Goal: Task Accomplishment & Management: Manage account settings

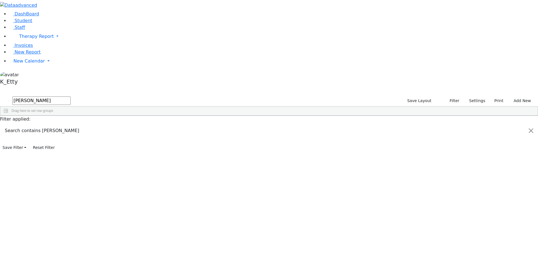
click at [264, 133] on div "1546 Muller Aaron Y Director of Clinical Services Administration 845-354-2026 9…" at bounding box center [266, 129] width 532 height 8
click at [188, 125] on div "11369 Ellenbogen Gitty Secretary Office Staff (845) 782-5230 --- --- Public Sch…" at bounding box center [266, 129] width 532 height 8
drag, startPoint x: 212, startPoint y: 69, endPoint x: 91, endPoint y: 45, distance: 123.5
click at [91, 115] on div "Id Last Name First Name 1" at bounding box center [266, 115] width 532 height 0
drag, startPoint x: 405, startPoint y: 136, endPoint x: 152, endPoint y: -24, distance: 300.1
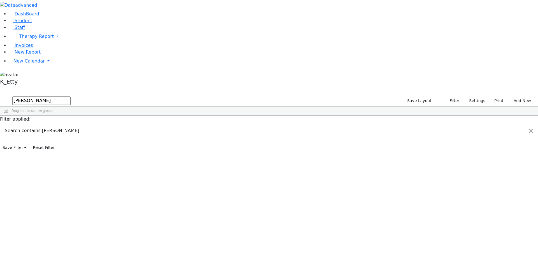
click at [152, 0] on html "Printing Please wait. Remaining time 10 seconds. Print Schedule Options Show Bi…" at bounding box center [269, 76] width 538 height 152
click at [107, 12] on div "DashBoard Student Staff Therapy Report Student Old Calendar Report K_Etty" at bounding box center [269, 76] width 538 height 152
click at [71, 96] on input "ellen" at bounding box center [41, 100] width 58 height 8
drag, startPoint x: 98, startPoint y: 23, endPoint x: 69, endPoint y: 18, distance: 29.5
click at [69, 96] on form "ellen" at bounding box center [35, 101] width 71 height 11
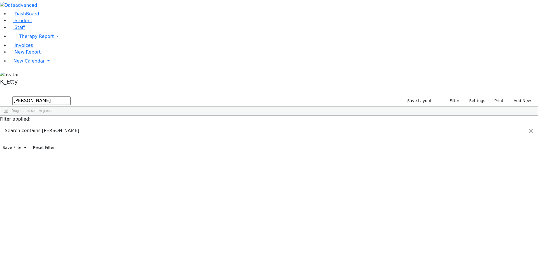
click at [71, 96] on input "ellen" at bounding box center [41, 100] width 58 height 8
drag, startPoint x: 76, startPoint y: 23, endPoint x: 101, endPoint y: 53, distance: 38.4
click at [100, 96] on div "ellen Save Layout Filter Reset Layout Saved filter All Staff Settings Title 1:1…" at bounding box center [269, 106] width 538 height 20
click at [71, 96] on input "ellen" at bounding box center [41, 100] width 58 height 8
drag, startPoint x: 121, startPoint y: 77, endPoint x: 78, endPoint y: -24, distance: 109.8
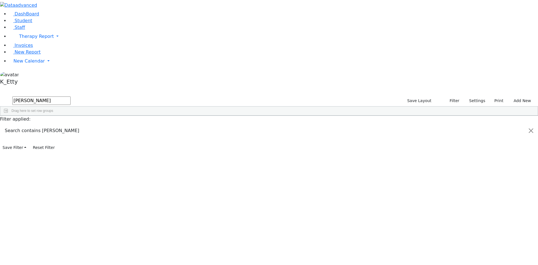
click at [78, 0] on html "Printing Please wait. Remaining time 10 seconds. Print Schedule Options Show Bi…" at bounding box center [269, 76] width 538 height 152
drag, startPoint x: 94, startPoint y: 22, endPoint x: -36, endPoint y: 21, distance: 130.9
click at [0, 21] on html "Printing Please wait. Remaining time 10 seconds. Print Schedule Options Show Bi…" at bounding box center [269, 76] width 538 height 152
type input "[PERSON_NAME]"
click at [98, 172] on div "[PERSON_NAME]" at bounding box center [81, 176] width 33 height 8
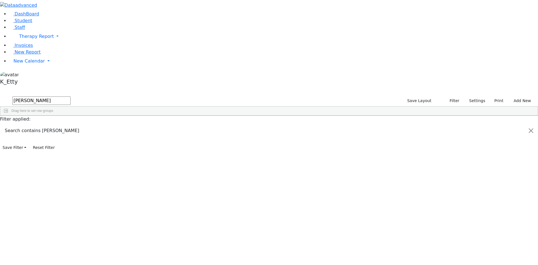
click at [98, 172] on div "[PERSON_NAME]" at bounding box center [81, 176] width 33 height 8
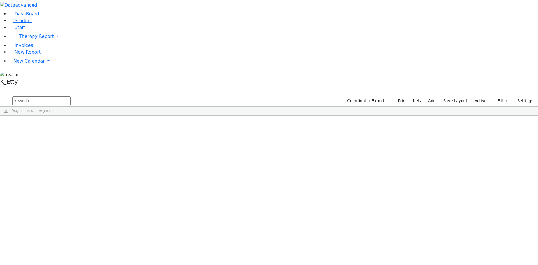
click at [71, 96] on input "text" at bounding box center [41, 100] width 58 height 8
click at [21, 30] on link "Staff" at bounding box center [17, 27] width 16 height 5
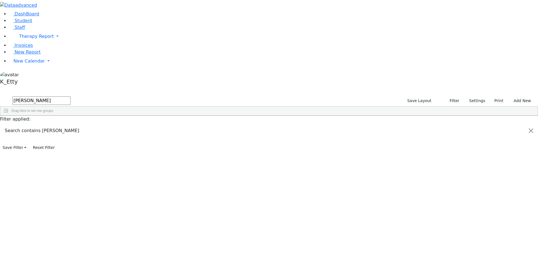
drag, startPoint x: 85, startPoint y: 24, endPoint x: 45, endPoint y: 3, distance: 45.0
click at [44, 5] on div "DashBoard Student Staff Therapy Report Student Old Calendar Report K_Etty" at bounding box center [269, 76] width 538 height 152
type input "ell"
drag, startPoint x: 177, startPoint y: 138, endPoint x: 123, endPoint y: -3, distance: 150.8
click at [123, 0] on html "Printing Please wait. Remaining time 10 seconds. Print Schedule Options Show Bi…" at bounding box center [269, 76] width 538 height 152
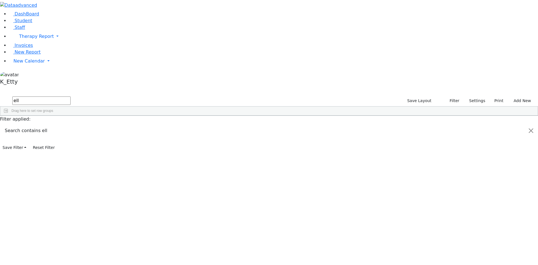
drag, startPoint x: 88, startPoint y: 24, endPoint x: 31, endPoint y: 5, distance: 60.5
click at [31, 5] on div "DashBoard Student Staff Therapy Report Student Old Calendar Report K_Etty" at bounding box center [269, 76] width 538 height 152
click at [71, 96] on input "text" at bounding box center [41, 100] width 58 height 8
type input "[PERSON_NAME]"
click at [230, 172] on div "---" at bounding box center [213, 176] width 33 height 8
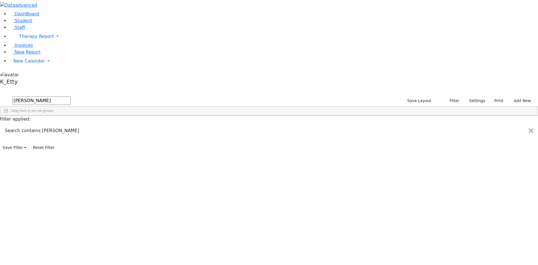
click at [230, 154] on div "11231 [PERSON_NAME] Secretary Office Staff --- [PHONE_NUMBER] --- Public School…" at bounding box center [266, 160] width 532 height 71
click at [197, 172] on div "[PHONE_NUMBER]" at bounding box center [180, 176] width 33 height 8
click at [230, 172] on div "---" at bounding box center [213, 176] width 33 height 8
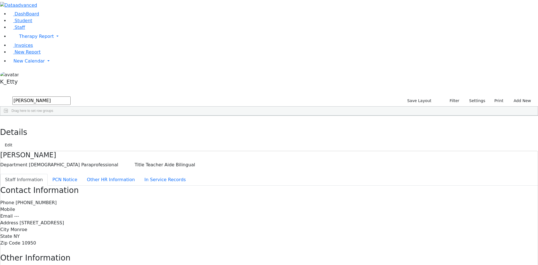
click at [517, 116] on div "Details Edit" at bounding box center [269, 133] width 538 height 35
click at [15, 141] on button "Edit" at bounding box center [8, 145] width 13 height 9
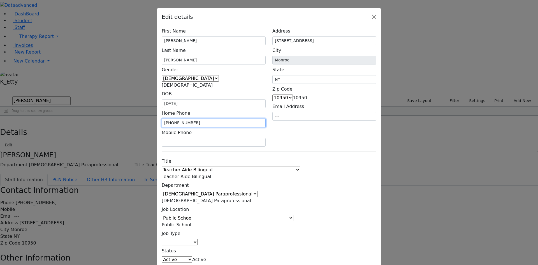
click at [214, 119] on input "[PHONE_NUMBER]" at bounding box center [214, 123] width 104 height 9
type input "[PHONE_NUMBER]"
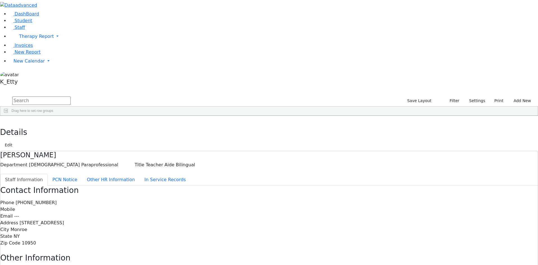
click at [100, 87] on div "Staffs 307 A 24 K 24 W 24 A 24 K 24 W 24 876" at bounding box center [269, 91] width 538 height 8
click at [102, 87] on div "Staffs 307 A 24 K 24 W 24 A 24 K 24 W 24 876" at bounding box center [269, 91] width 538 height 8
click at [3, 120] on use "button" at bounding box center [3, 120] width 0 height 0
click at [71, 96] on input "text" at bounding box center [41, 100] width 58 height 8
click at [42, 14] on div "DashBoard Student Staff Therapy Report Student Old Calendar Report K_Etty" at bounding box center [269, 178] width 538 height 357
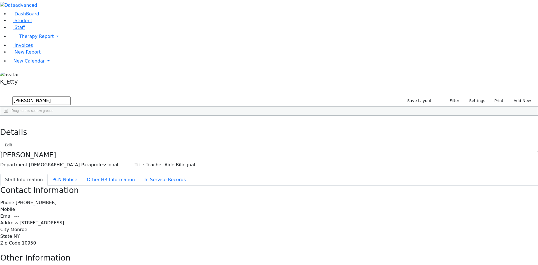
drag, startPoint x: 120, startPoint y: 17, endPoint x: 101, endPoint y: 19, distance: 19.7
click at [71, 96] on input "[PERSON_NAME]" at bounding box center [41, 100] width 58 height 8
drag, startPoint x: 95, startPoint y: 23, endPoint x: 55, endPoint y: 23, distance: 39.8
click at [55, 23] on div "DashBoard Student Staff Therapy Report Student Old Calendar Report K_Etty" at bounding box center [269, 178] width 538 height 357
type input "[PERSON_NAME]"
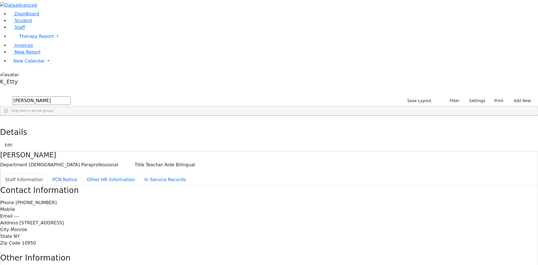
drag, startPoint x: 385, startPoint y: 182, endPoint x: 383, endPoint y: 175, distance: 6.8
click at [384, 133] on div "11368 [PERSON_NAME] Teacher Aide Bilingual [DEMOGRAPHIC_DATA] Paraprofessional …" at bounding box center [266, 129] width 532 height 8
drag, startPoint x: 96, startPoint y: 24, endPoint x: 47, endPoint y: 10, distance: 50.4
click at [46, 10] on div "DashBoard Student Staff Therapy Report Student Old Calendar Report K_Etty" at bounding box center [269, 178] width 538 height 357
drag, startPoint x: 438, startPoint y: 133, endPoint x: 437, endPoint y: 126, distance: 7.1
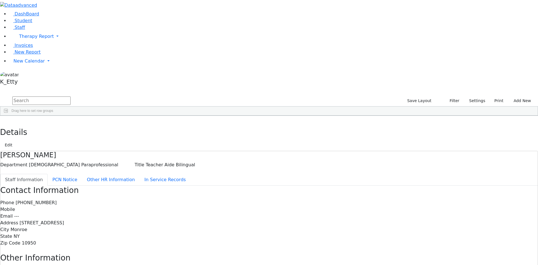
click at [395, 203] on div "---" at bounding box center [378, 207] width 33 height 8
click at [469, 96] on button "Settings" at bounding box center [475, 100] width 26 height 9
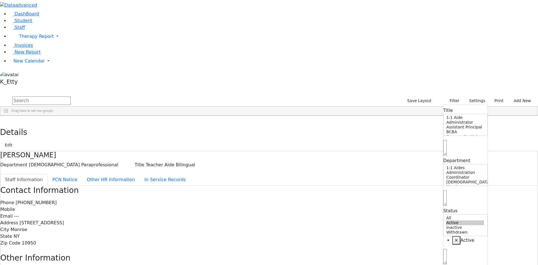
click at [71, 96] on input "text" at bounding box center [41, 100] width 58 height 8
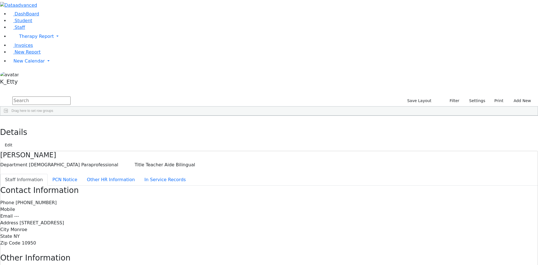
click at [71, 96] on input "text" at bounding box center [41, 100] width 58 height 8
click at [98, 125] on div "[PERSON_NAME]" at bounding box center [81, 129] width 33 height 8
click at [15, 141] on button "Edit" at bounding box center [8, 145] width 13 height 9
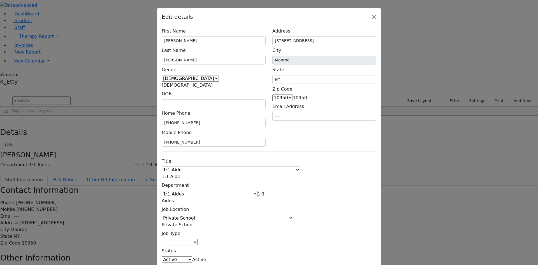
click at [221, 156] on div "Title 1:1 Aide Administrator Assistant Principal BCBA Community Liaison Coordin…" at bounding box center [213, 219] width 111 height 126
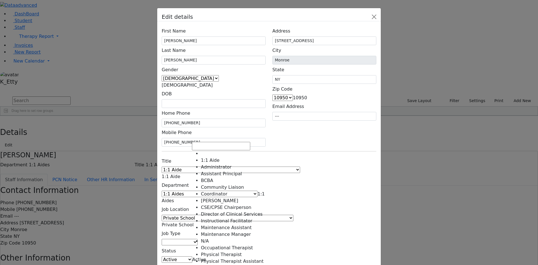
click at [180, 174] on span "1:1 Aide" at bounding box center [171, 176] width 18 height 5
select select "Teacher Aide Bilingual"
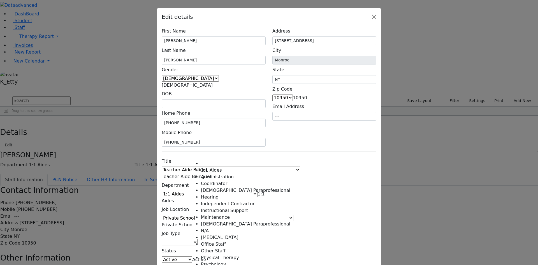
click at [220, 191] on span "1:1 Aides" at bounding box center [213, 197] width 103 height 12
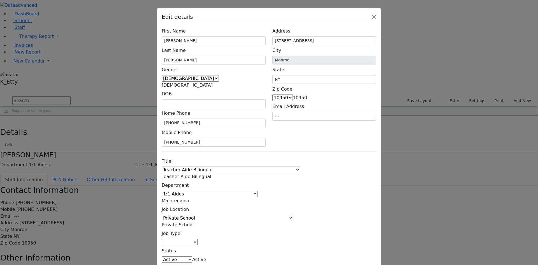
click at [191, 198] on span "Maintenance" at bounding box center [176, 200] width 29 height 5
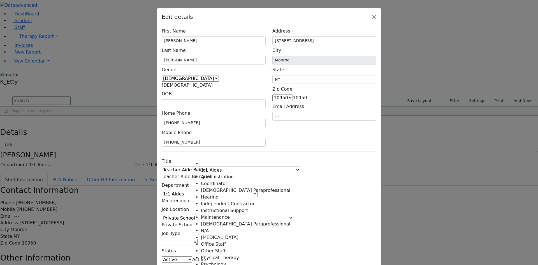
select select "[DEMOGRAPHIC_DATA] Paraprofessional"
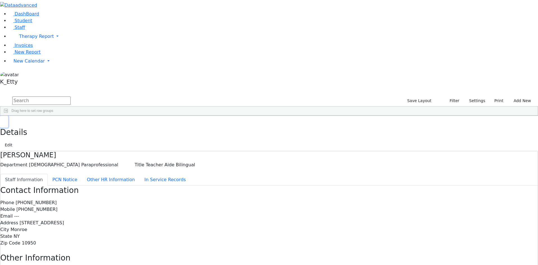
click at [6, 120] on icon "button" at bounding box center [4, 121] width 3 height 3
click at [131, 180] on div "1:1 Aide" at bounding box center [114, 184] width 33 height 8
click at [98, 180] on div "Feiga" at bounding box center [81, 184] width 33 height 8
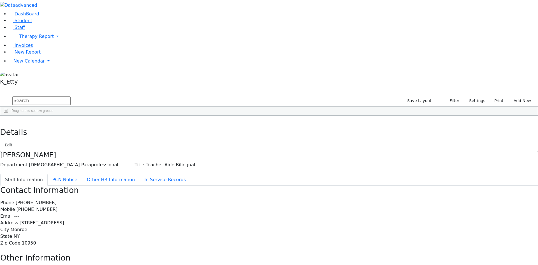
click at [32, 180] on div "2243" at bounding box center [15, 184] width 31 height 8
drag, startPoint x: 512, startPoint y: 10, endPoint x: 506, endPoint y: 9, distance: 5.9
click at [15, 141] on button "Edit" at bounding box center [8, 145] width 13 height 9
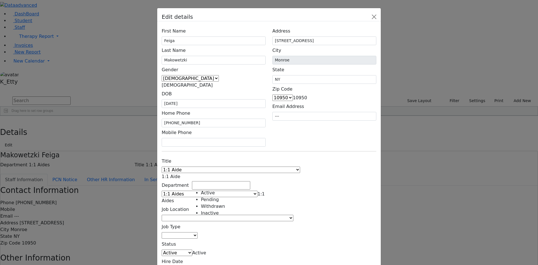
click at [206, 250] on span "Active" at bounding box center [199, 252] width 14 height 5
drag, startPoint x: 210, startPoint y: 204, endPoint x: 213, endPoint y: 203, distance: 3.2
select select "Inactive"
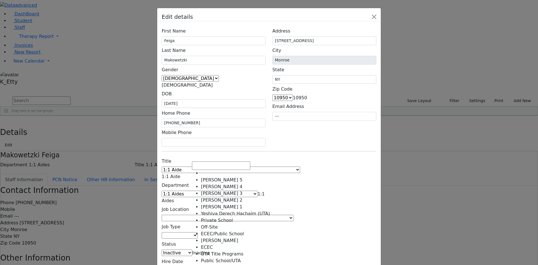
click at [293, 215] on span at bounding box center [293, 217] width 0 height 5
select select "36"
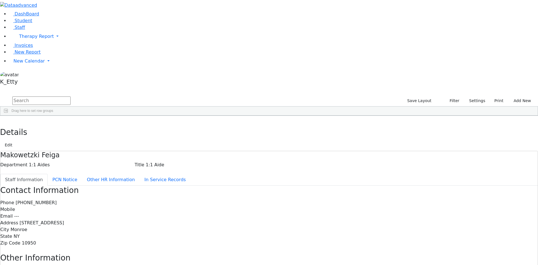
click at [109, 116] on div "Details Edit" at bounding box center [269, 133] width 538 height 35
click at [3, 120] on use "button" at bounding box center [3, 120] width 0 height 0
click at [156, 115] on div "Department" at bounding box center [145, 119] width 22 height 9
click at [293, 118] on span at bounding box center [290, 120] width 4 height 4
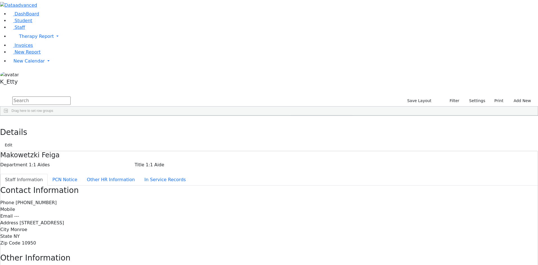
click at [309, 119] on span "filter" at bounding box center [307, 121] width 4 height 4
click at [71, 96] on input "text" at bounding box center [41, 100] width 58 height 8
type input "r"
click at [71, 96] on input "text" at bounding box center [41, 100] width 58 height 8
